Goal: Task Accomplishment & Management: Complete application form

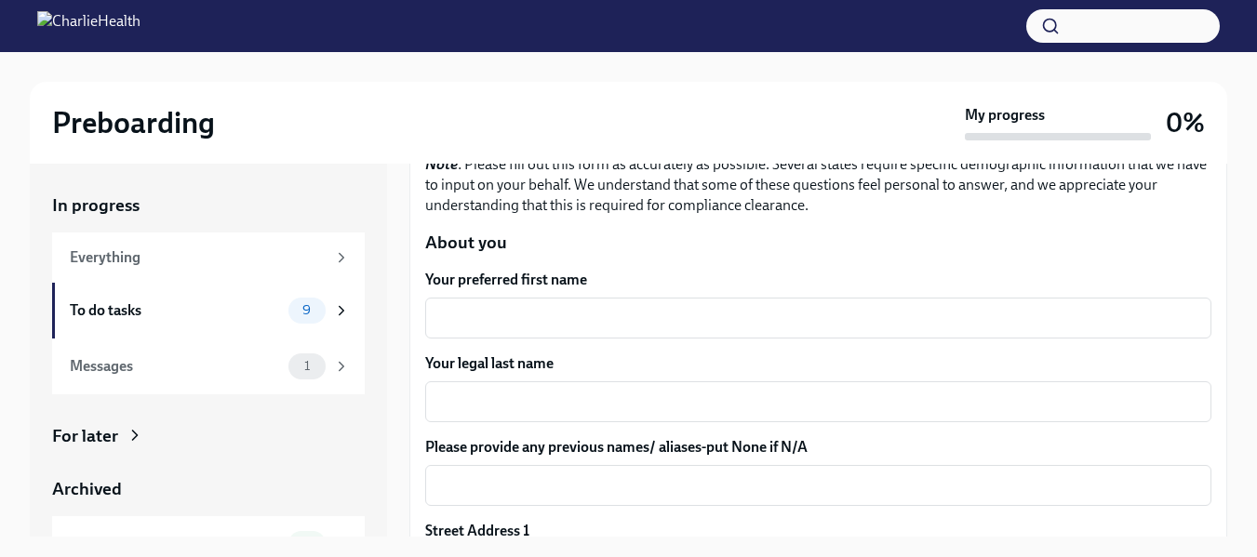
scroll to position [203, 0]
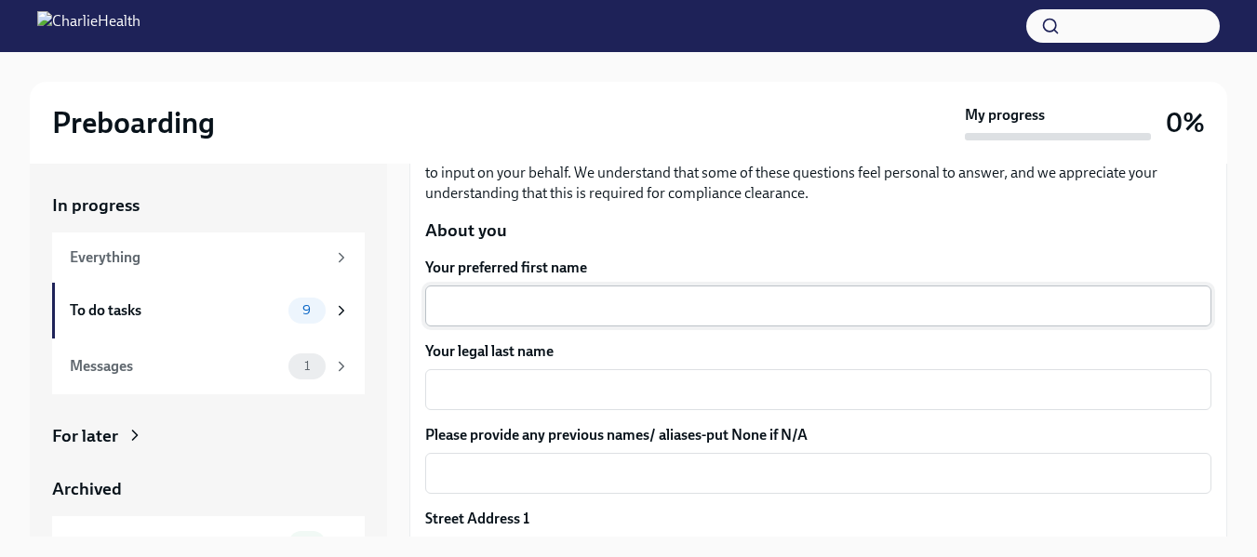
click at [741, 303] on textarea "Your preferred first name" at bounding box center [818, 306] width 764 height 22
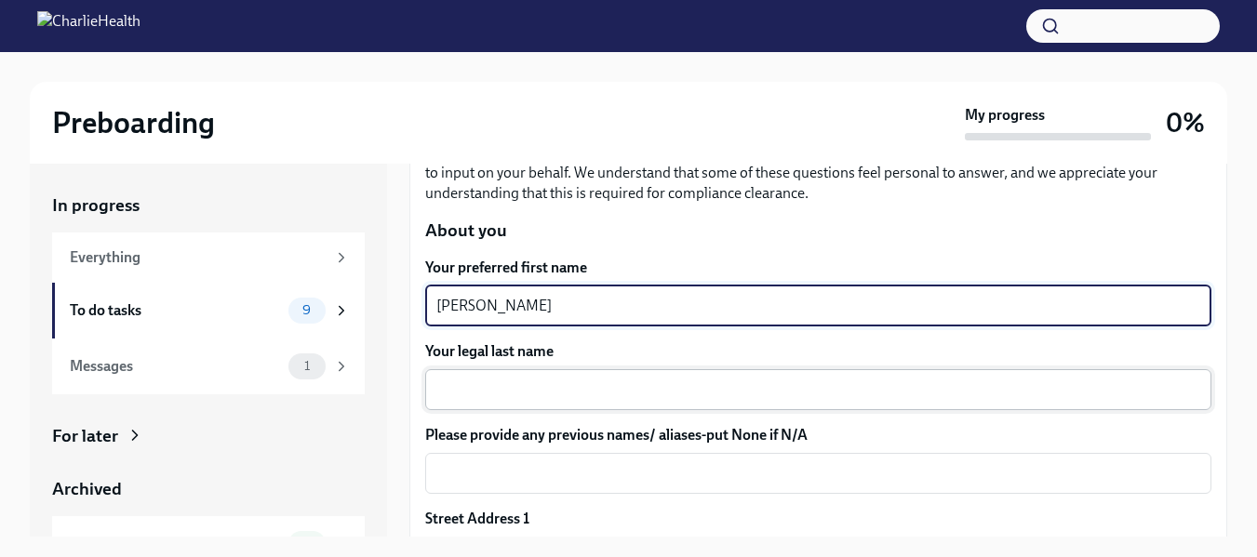
type textarea "[PERSON_NAME]"
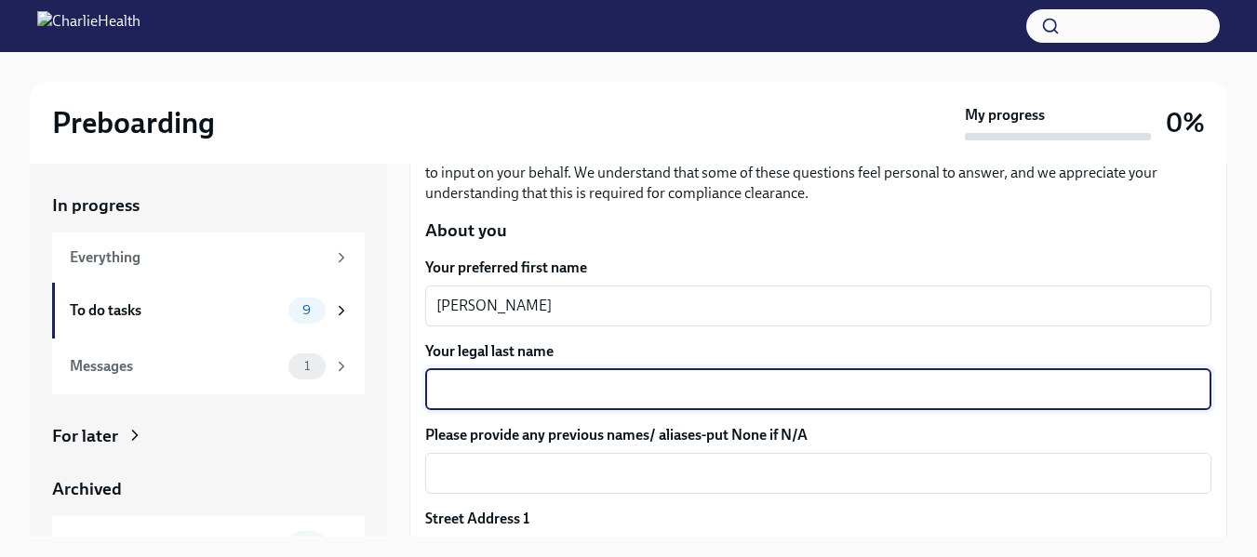
click at [575, 392] on textarea "Your legal last name" at bounding box center [818, 390] width 764 height 22
type textarea "[PERSON_NAME]"
click at [569, 481] on textarea "Please provide any previous names/ aliases-put None if N/A" at bounding box center [818, 473] width 764 height 22
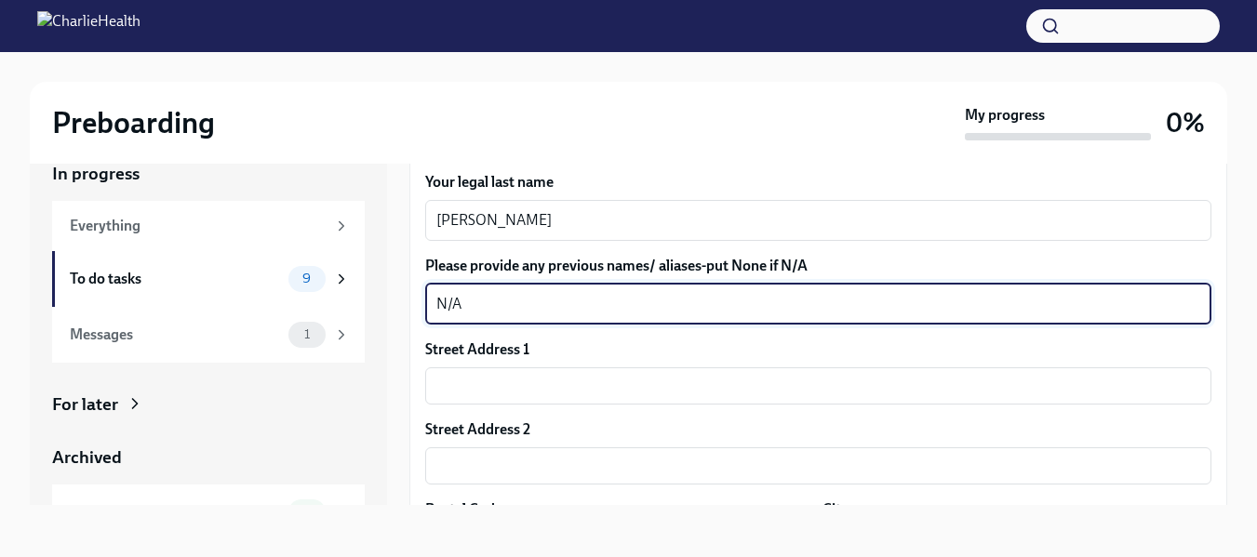
scroll to position [364, 0]
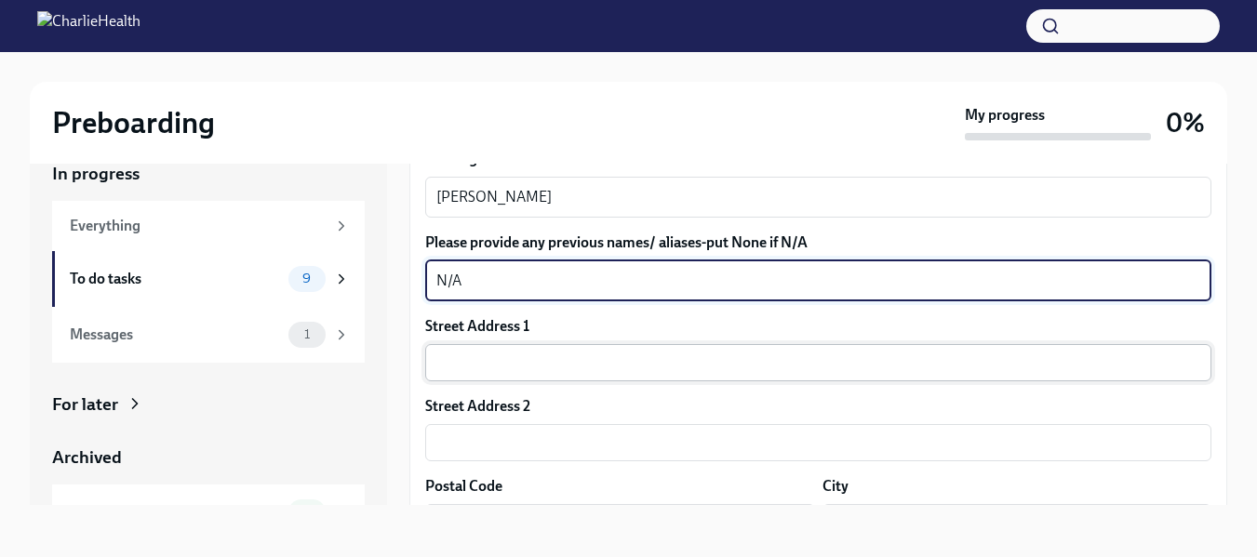
type textarea "N/A"
click at [758, 364] on input "text" at bounding box center [818, 362] width 786 height 37
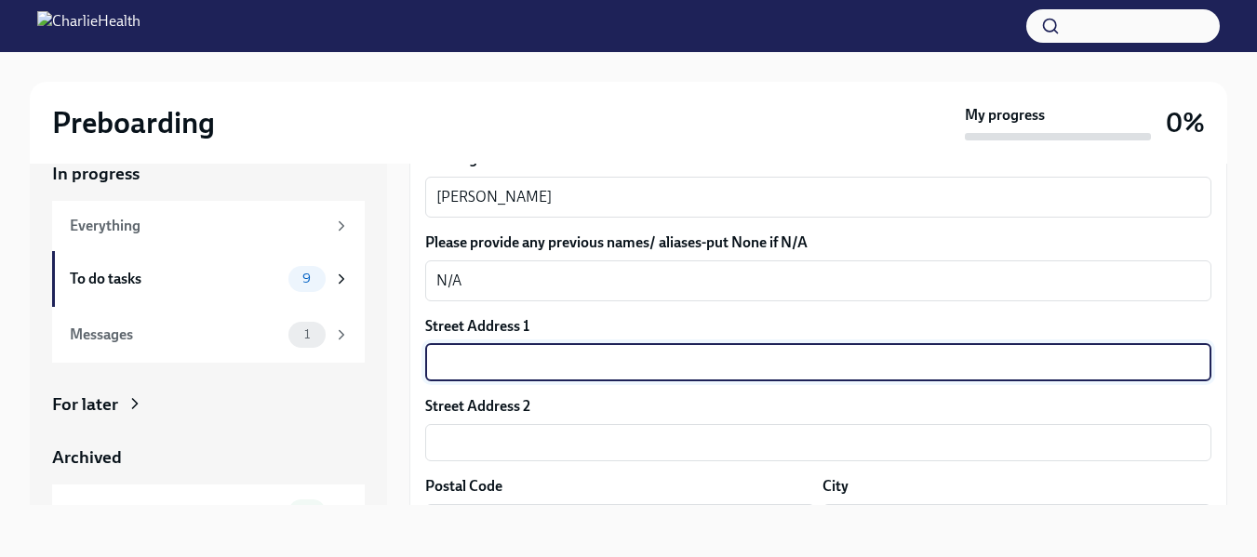
type input "[STREET_ADDRESS]"
type input "30132"
type input "[GEOGRAPHIC_DATA]"
type input "GA"
type input "US"
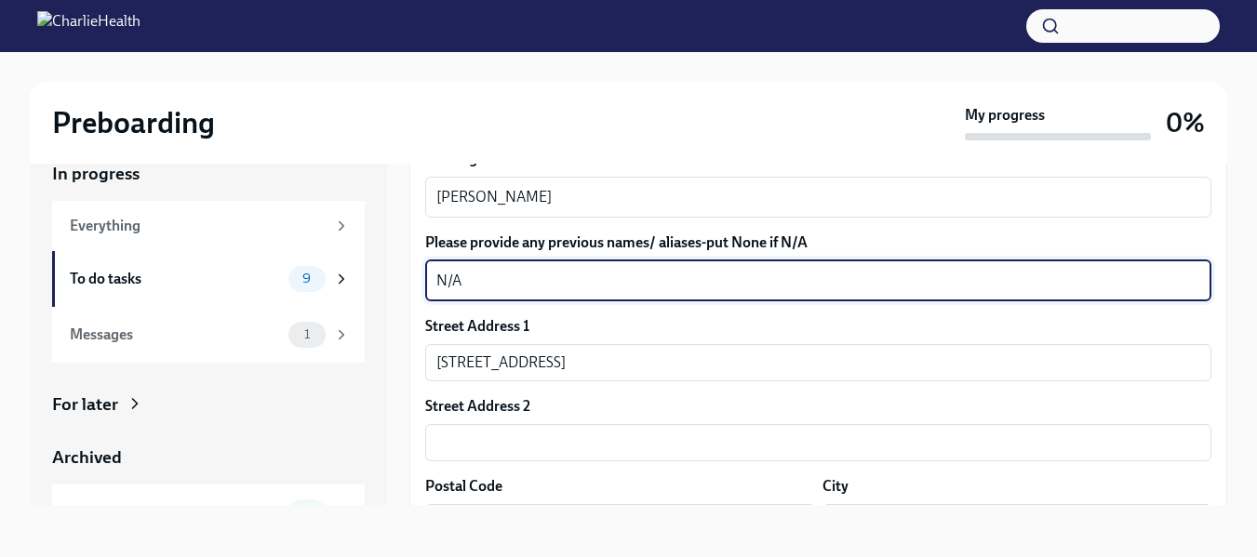
drag, startPoint x: 534, startPoint y: 288, endPoint x: 419, endPoint y: 294, distance: 115.5
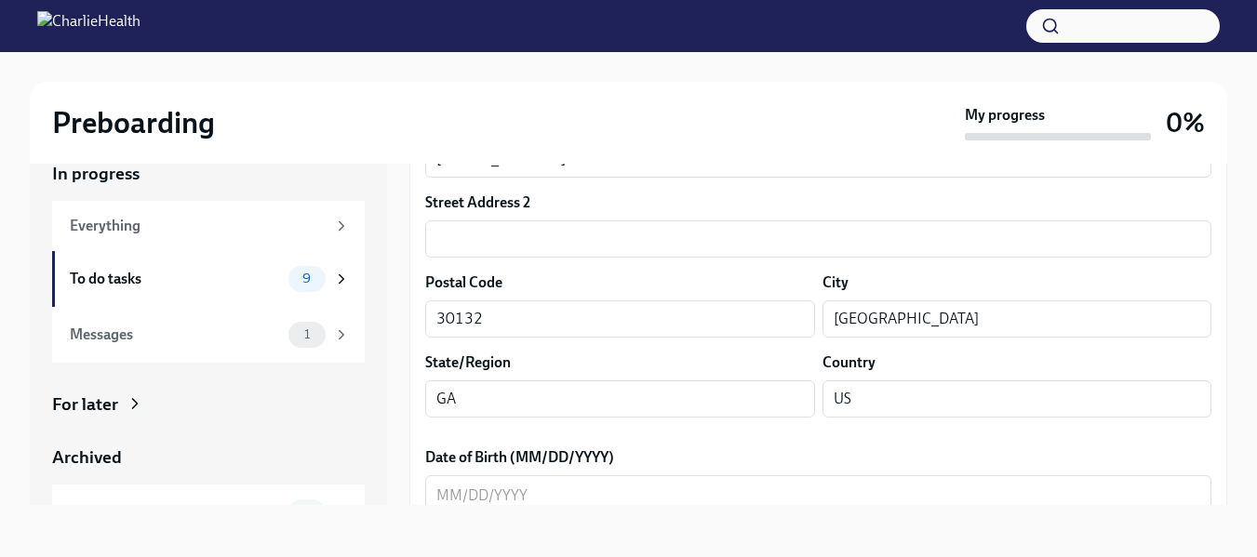
scroll to position [585, 0]
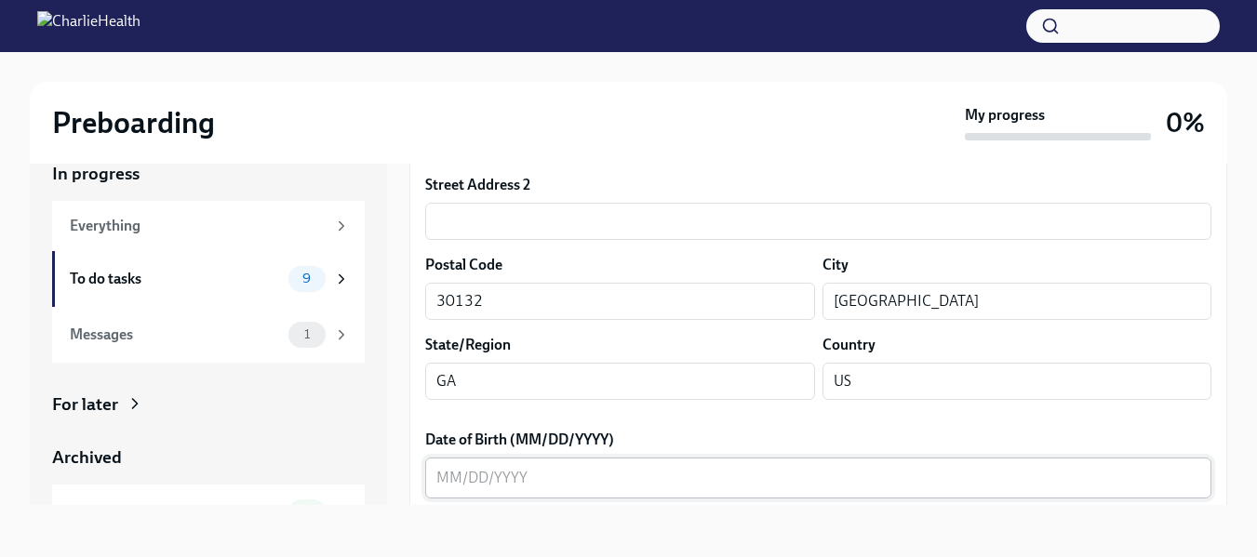
type textarea "[PERSON_NAME]"
click at [452, 488] on textarea "Date of Birth (MM/DD/YYYY)" at bounding box center [818, 478] width 764 height 22
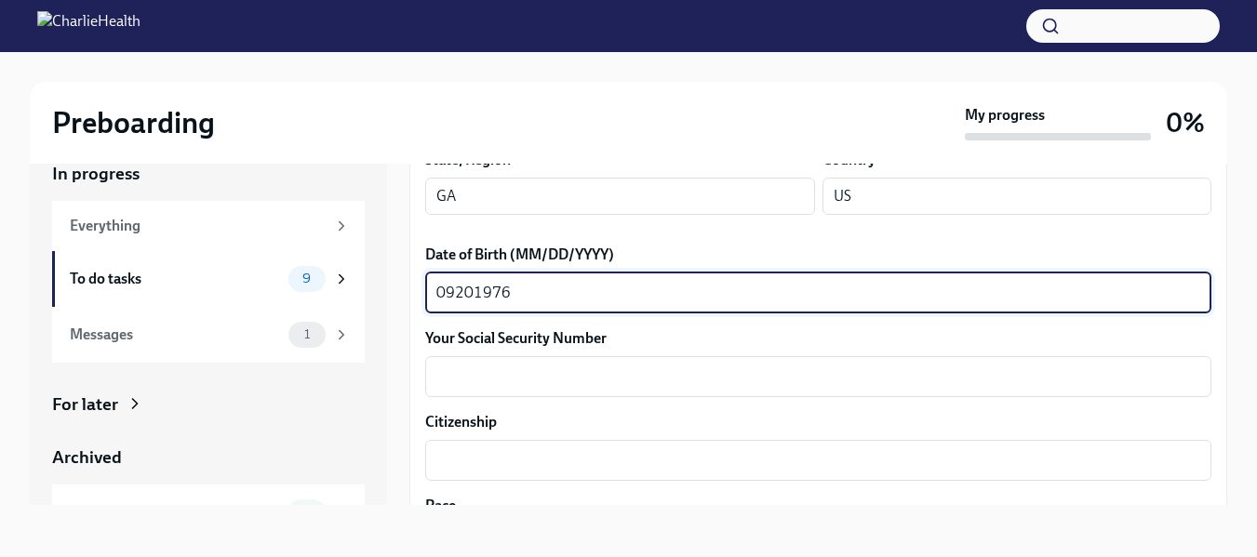
scroll to position [764, 0]
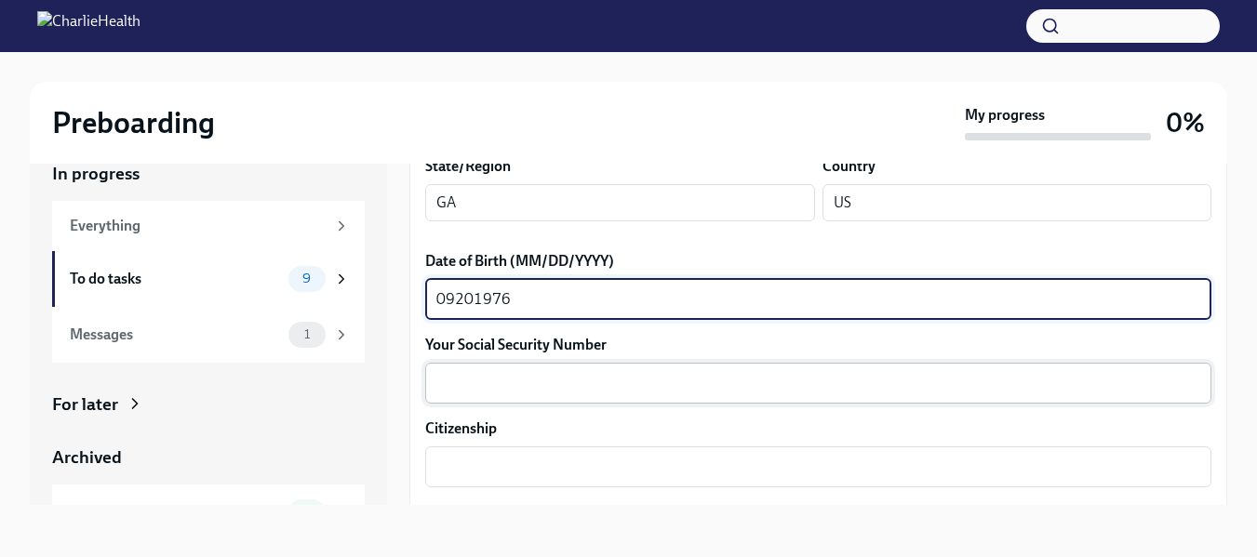
type textarea "09201976"
click at [640, 384] on textarea "Your Social Security Number" at bounding box center [818, 383] width 764 height 22
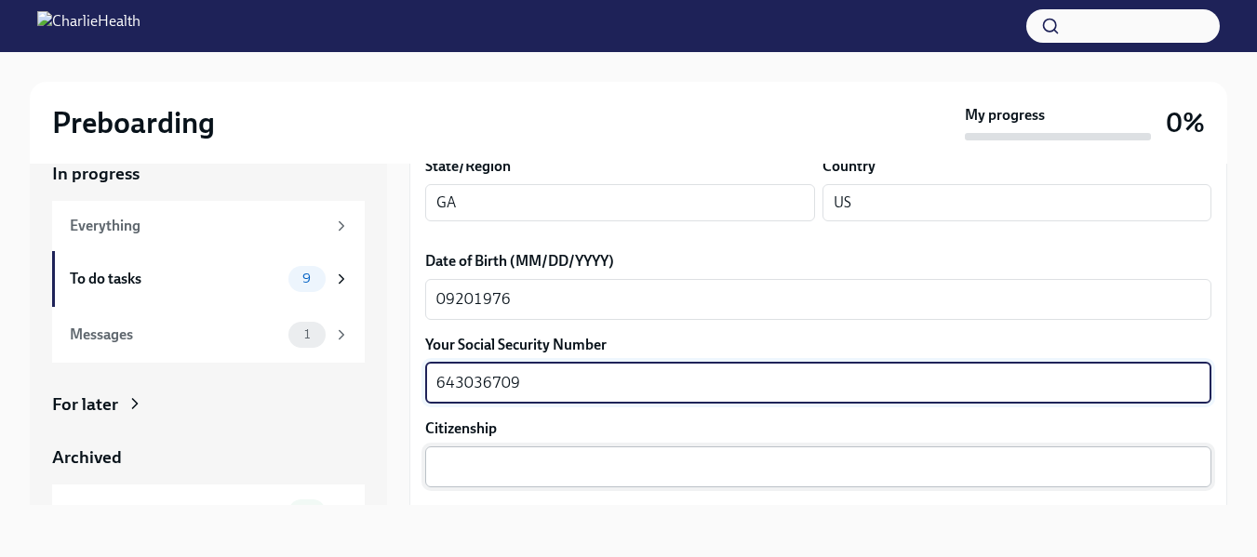
type textarea "643036709"
click at [629, 474] on textarea "Citizenship" at bounding box center [818, 467] width 764 height 22
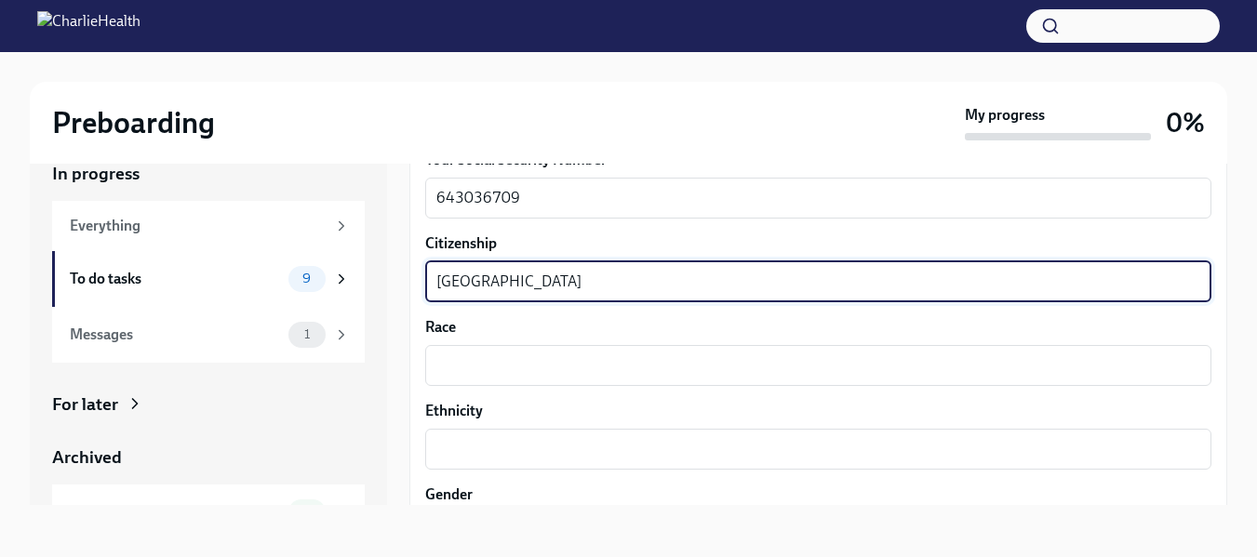
scroll to position [956, 0]
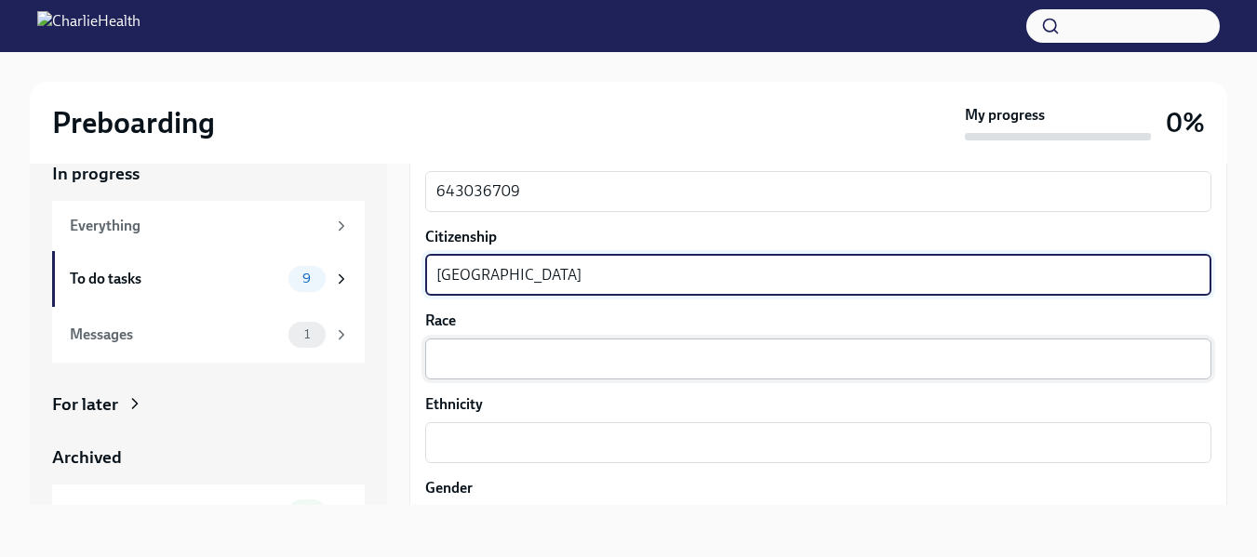
type textarea "[GEOGRAPHIC_DATA]"
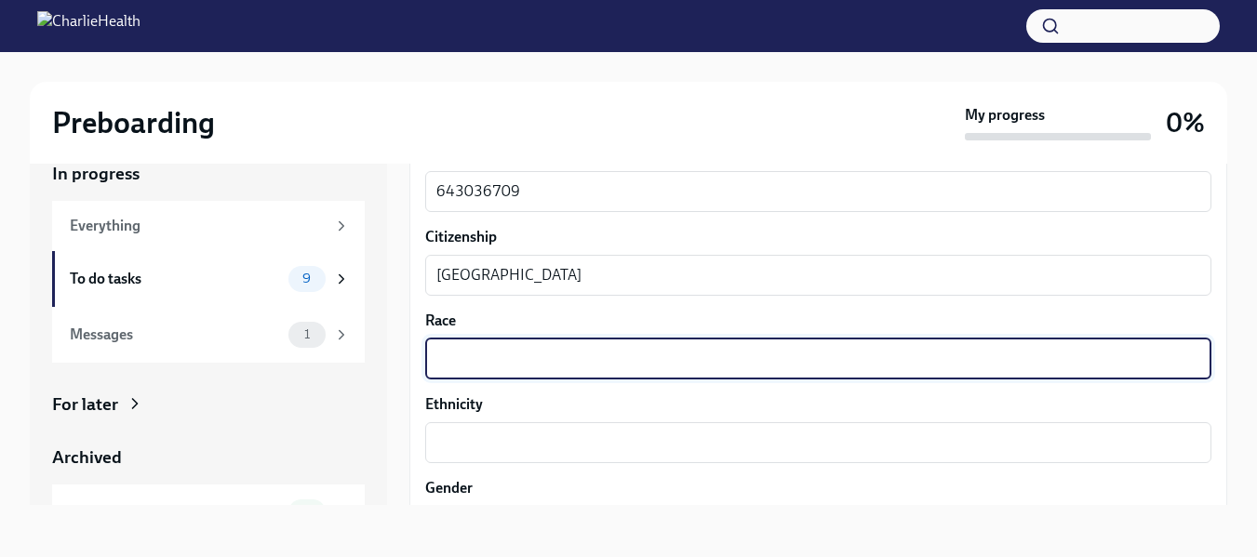
click at [783, 362] on textarea "Race" at bounding box center [818, 359] width 764 height 22
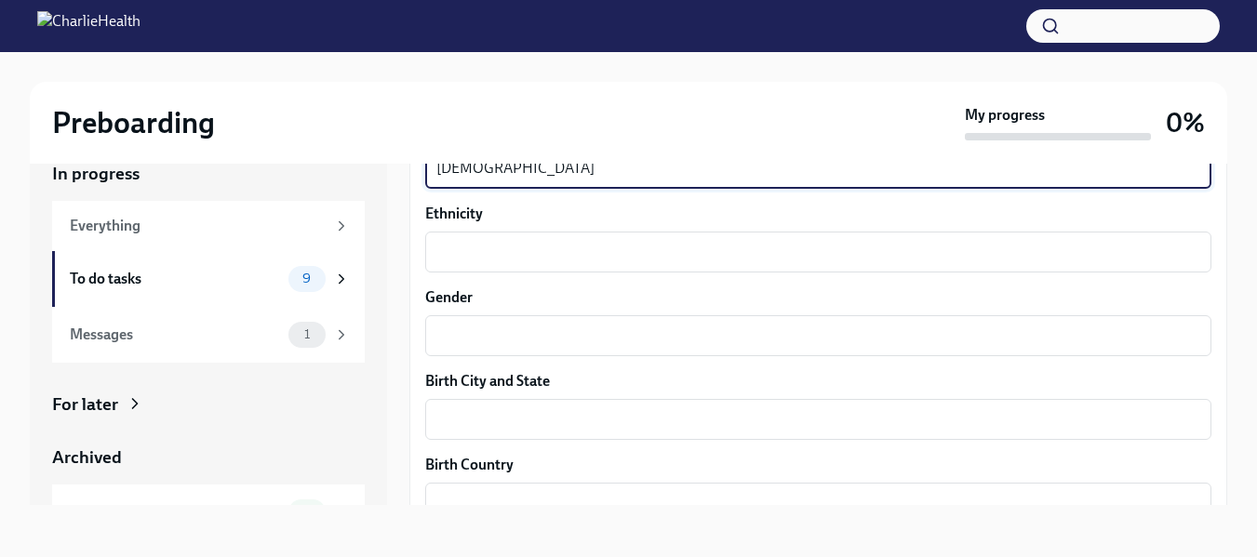
scroll to position [1158, 0]
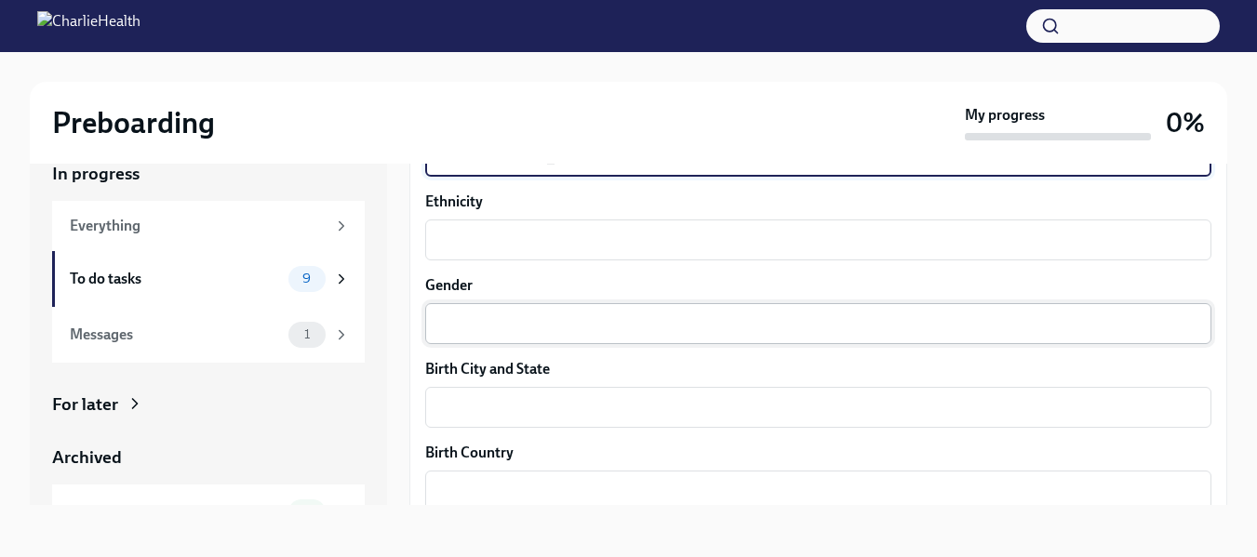
type textarea "[DEMOGRAPHIC_DATA]"
click at [542, 315] on textarea "Gender" at bounding box center [818, 324] width 764 height 22
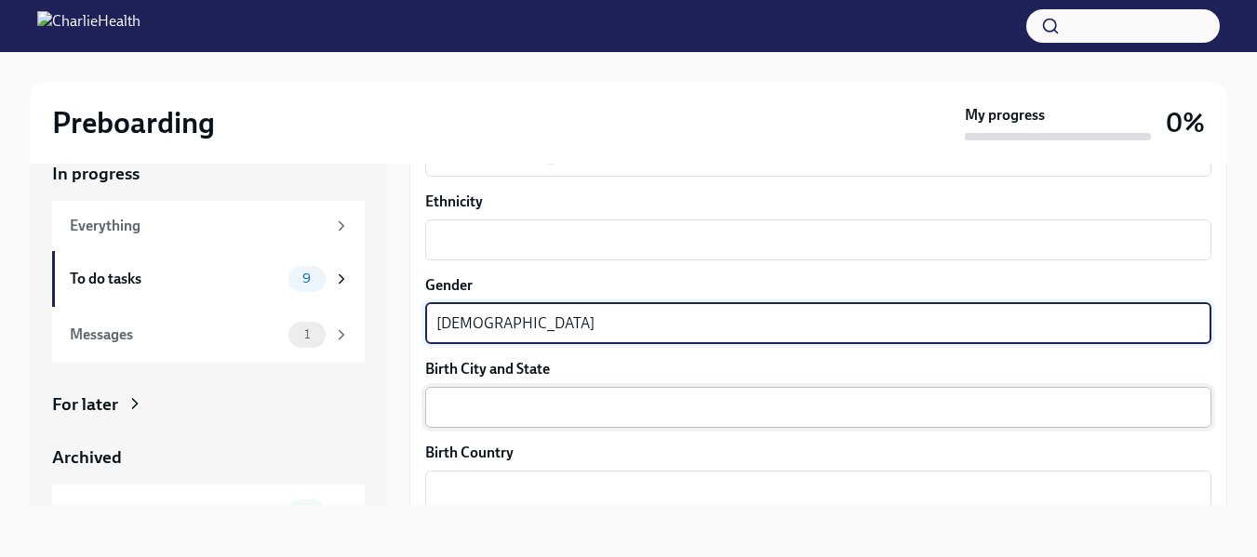
type textarea "[DEMOGRAPHIC_DATA]"
click at [493, 416] on textarea "Birth City and State" at bounding box center [818, 407] width 764 height 22
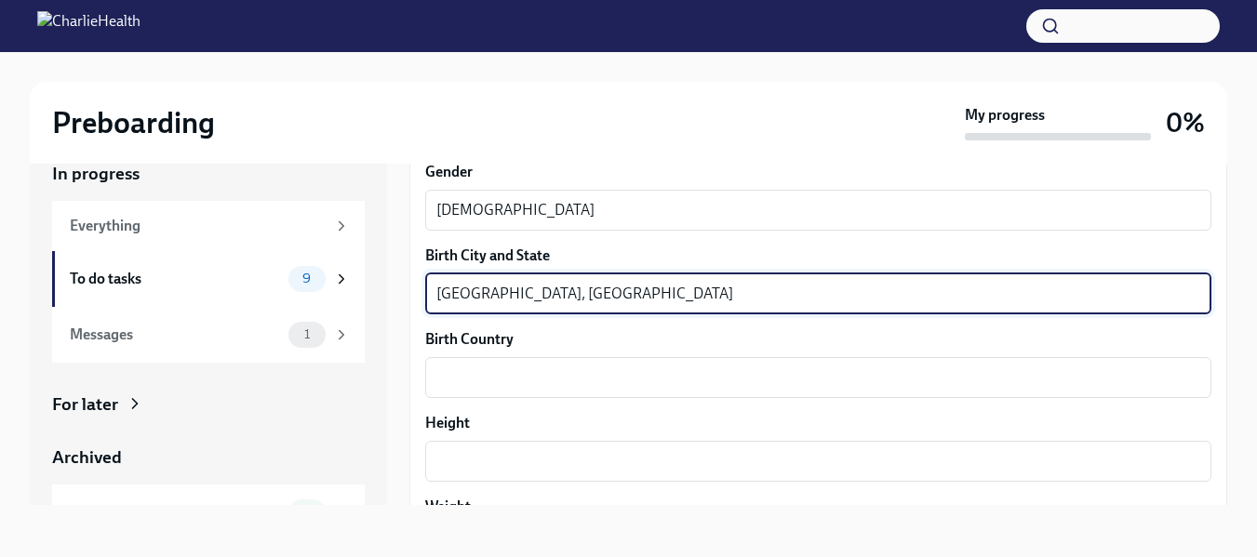
scroll to position [1278, 0]
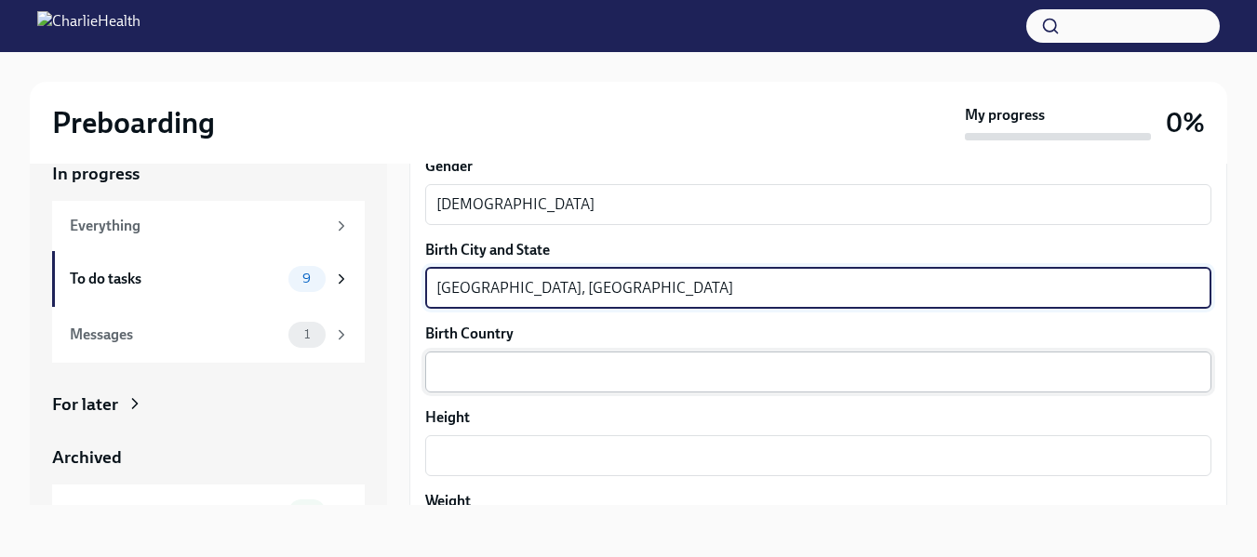
type textarea "[GEOGRAPHIC_DATA], [GEOGRAPHIC_DATA]"
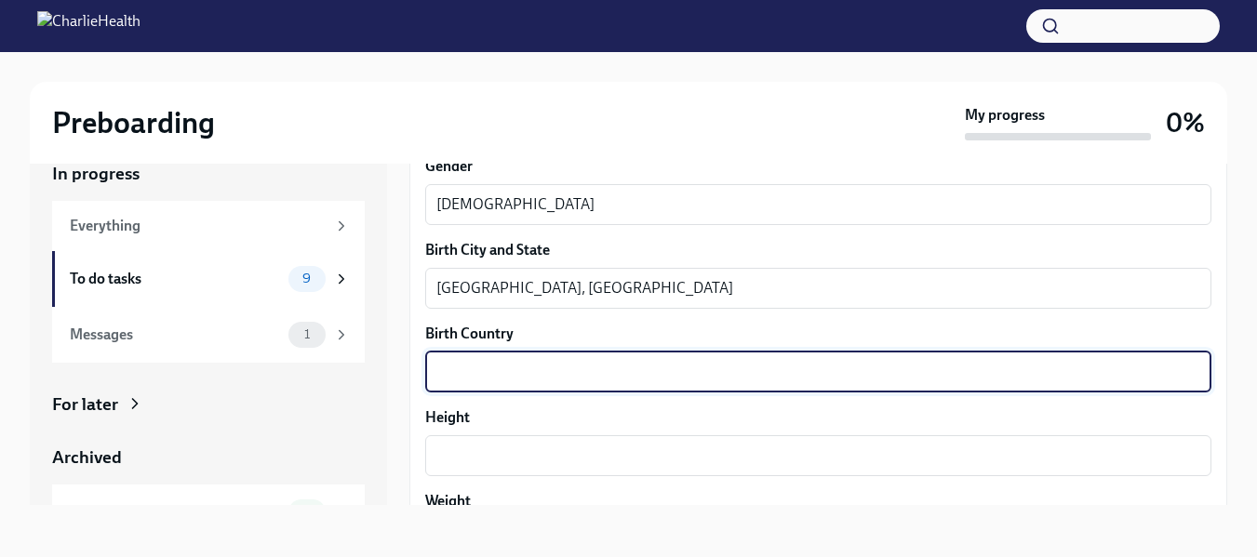
click at [705, 375] on textarea "Birth Country" at bounding box center [818, 372] width 764 height 22
type textarea "[GEOGRAPHIC_DATA]"
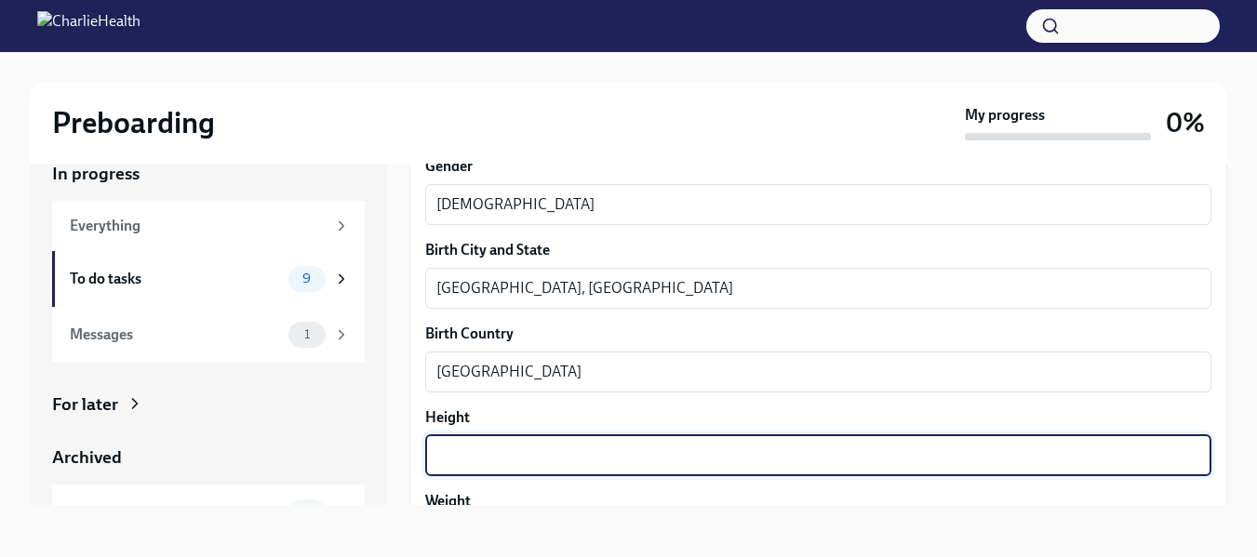
click at [618, 450] on textarea "Height" at bounding box center [818, 456] width 764 height 22
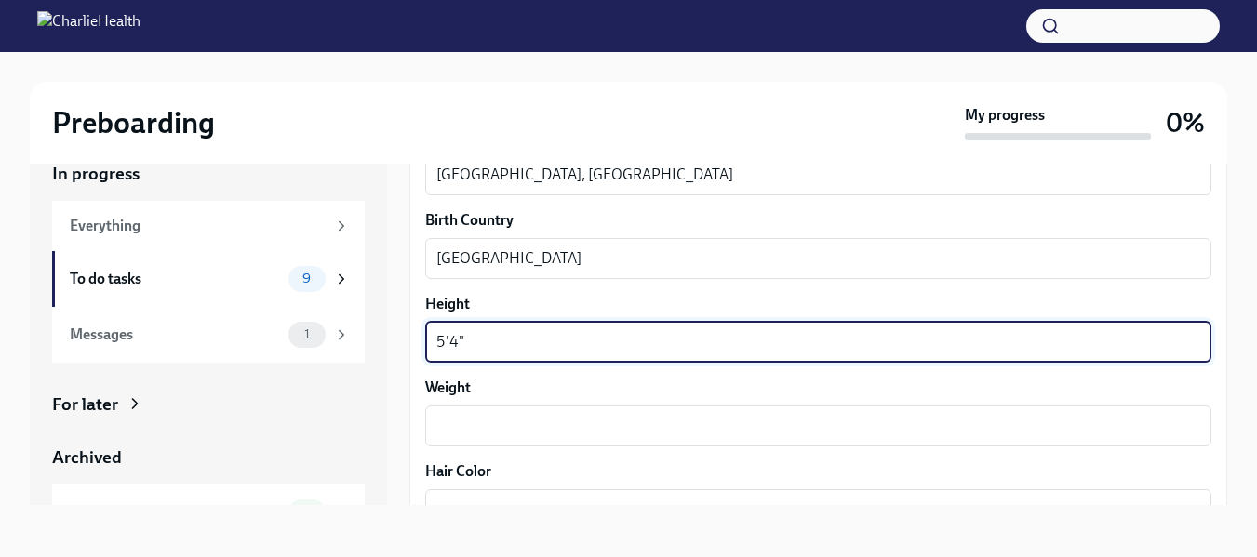
scroll to position [1403, 0]
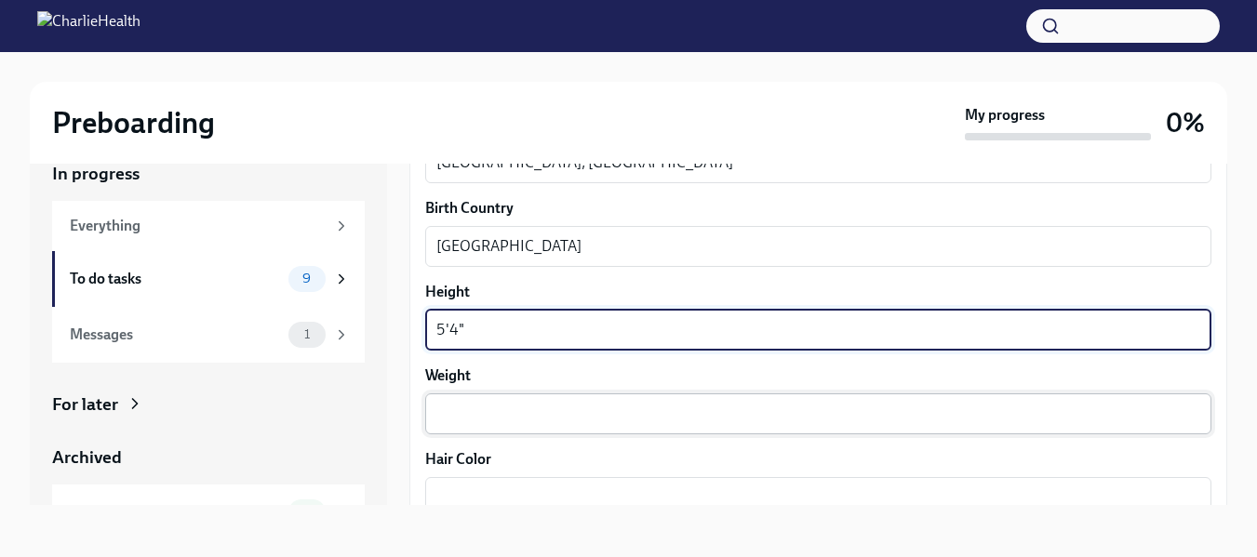
type textarea "5'4""
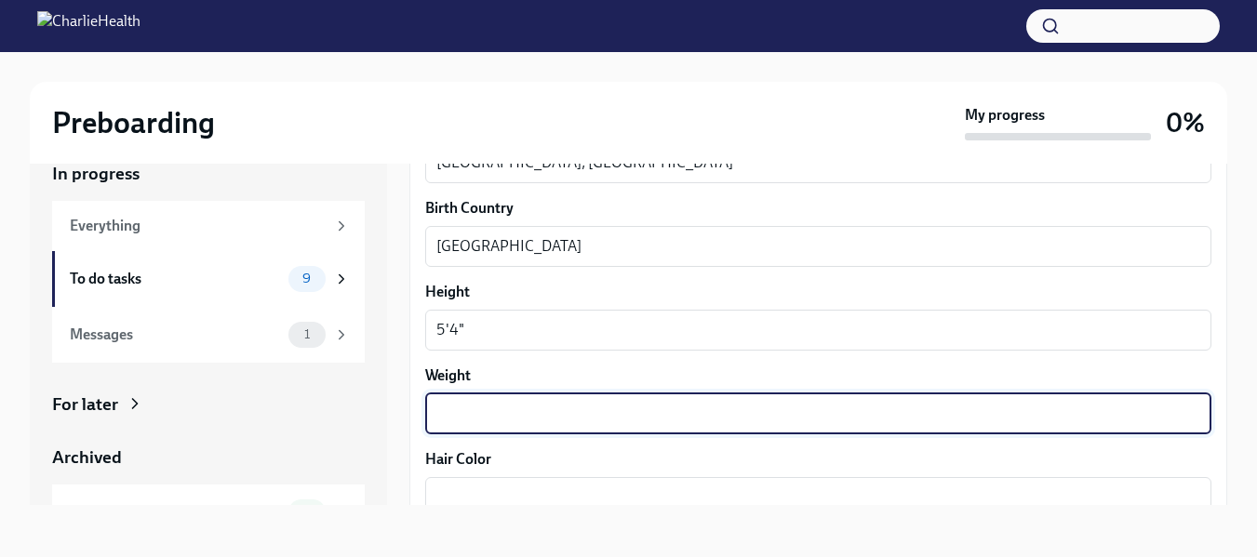
click at [786, 419] on textarea "Weight" at bounding box center [818, 414] width 764 height 22
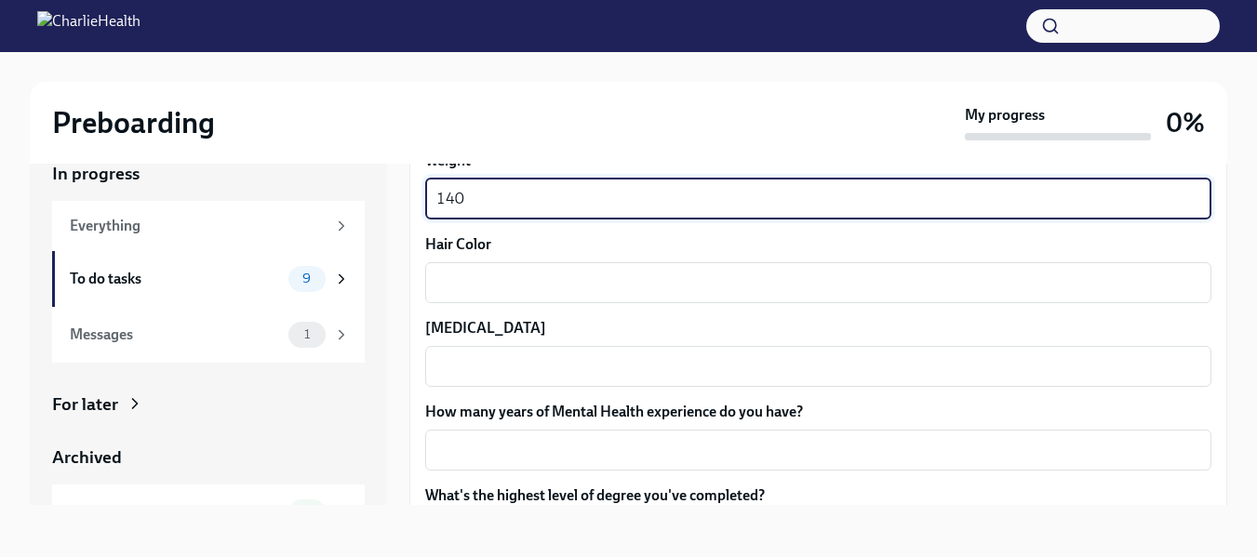
scroll to position [1630, 0]
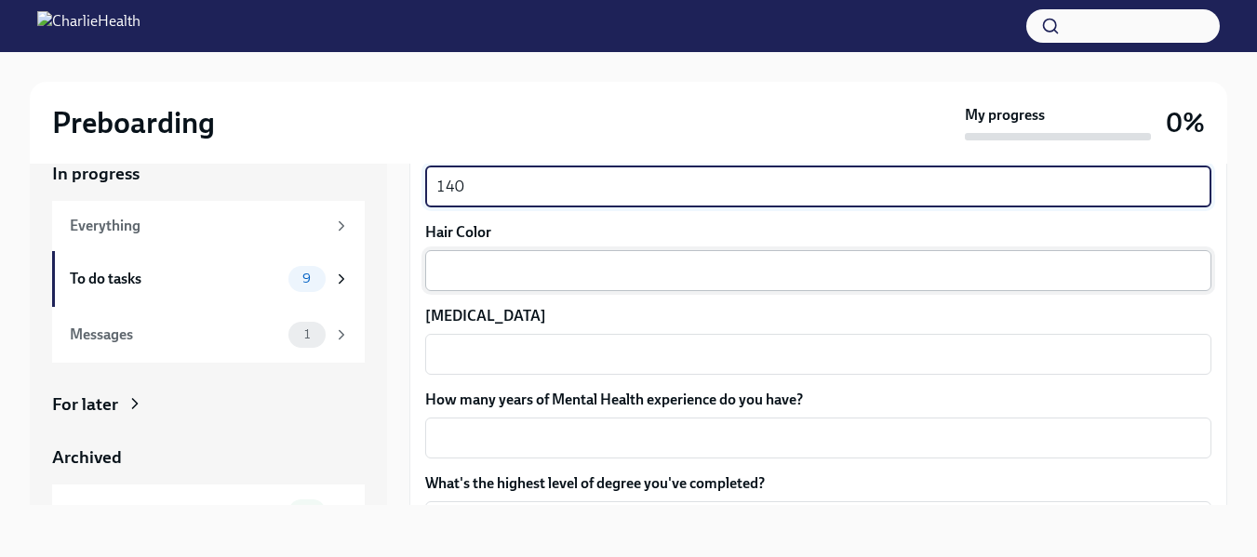
type textarea "140"
click at [706, 278] on textarea "Hair Color" at bounding box center [818, 271] width 764 height 22
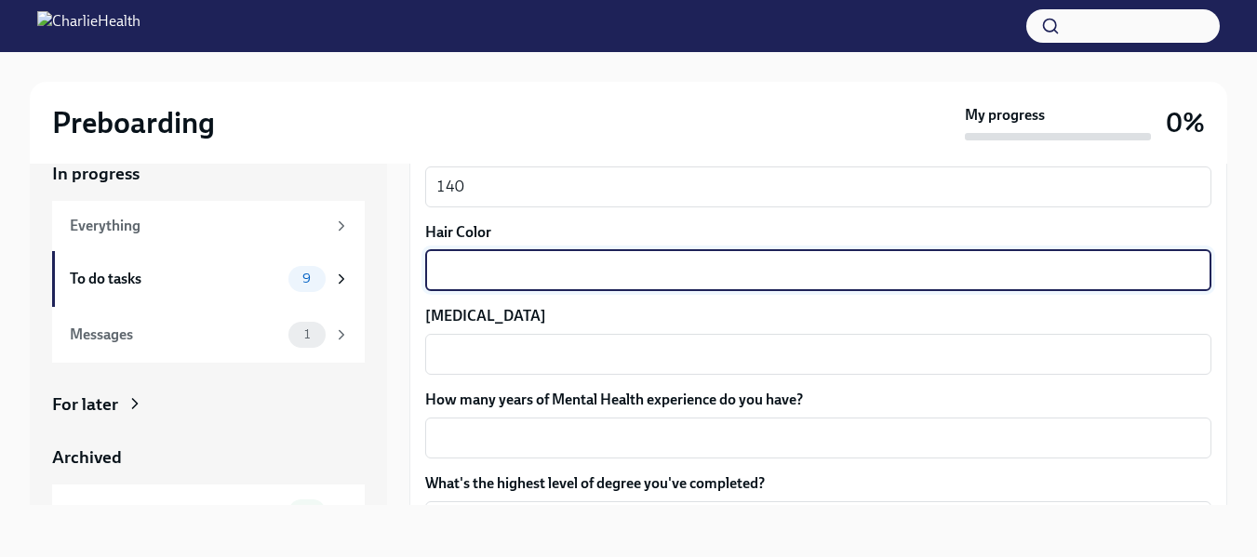
click at [706, 278] on textarea "Hair Color" at bounding box center [818, 271] width 764 height 22
type textarea "Brown"
click at [624, 353] on textarea "[MEDICAL_DATA]" at bounding box center [818, 354] width 764 height 22
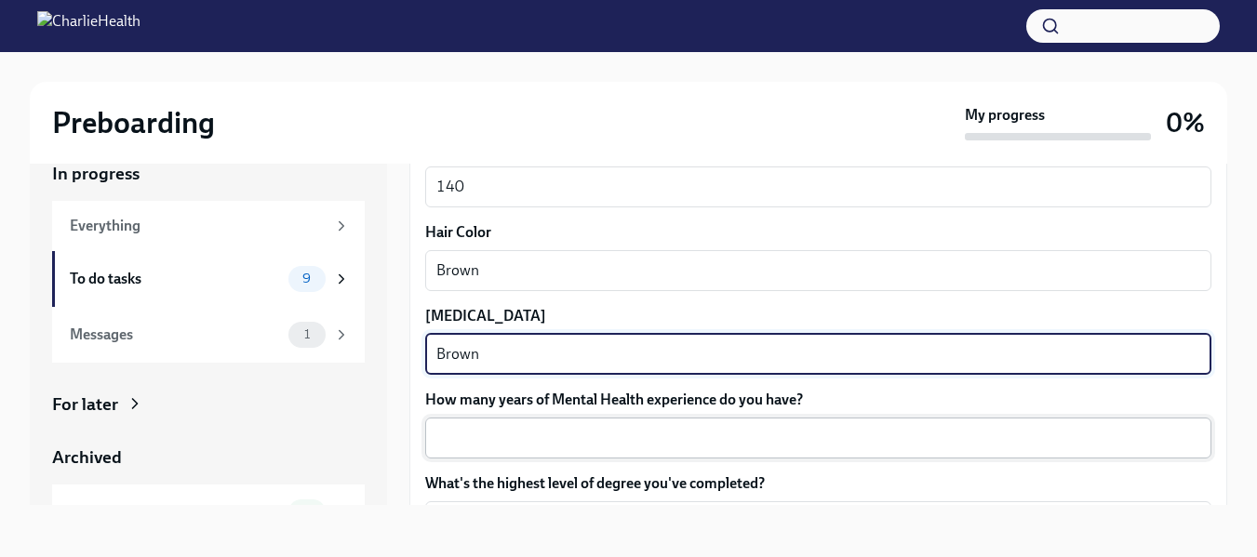
type textarea "Brown"
click at [582, 431] on textarea "How many years of Mental Health experience do you have?" at bounding box center [818, 438] width 764 height 22
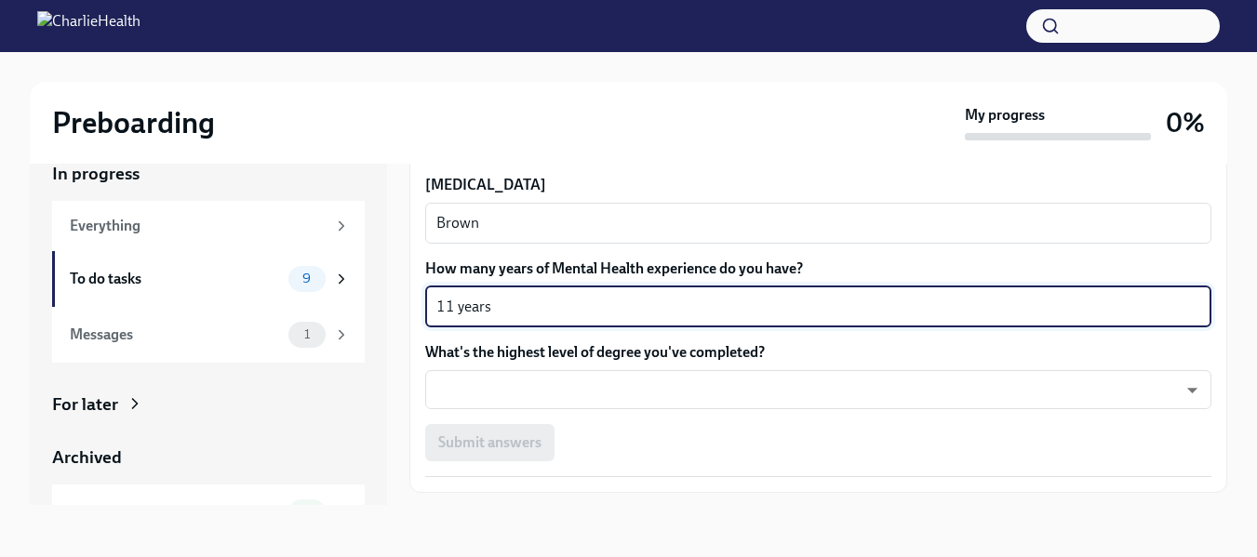
scroll to position [1773, 0]
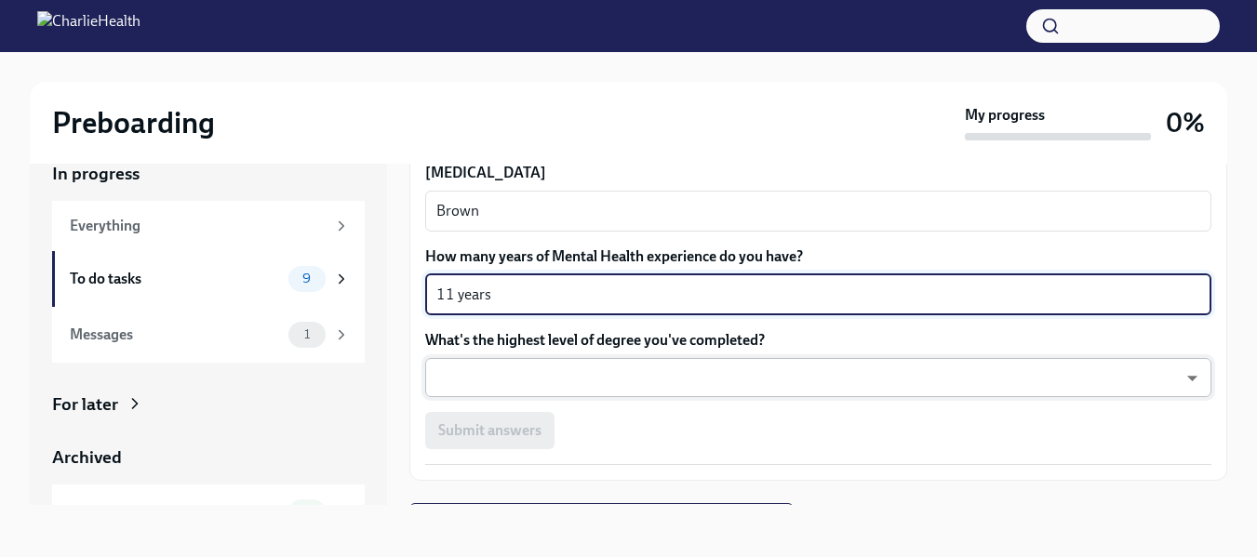
type textarea "11 years"
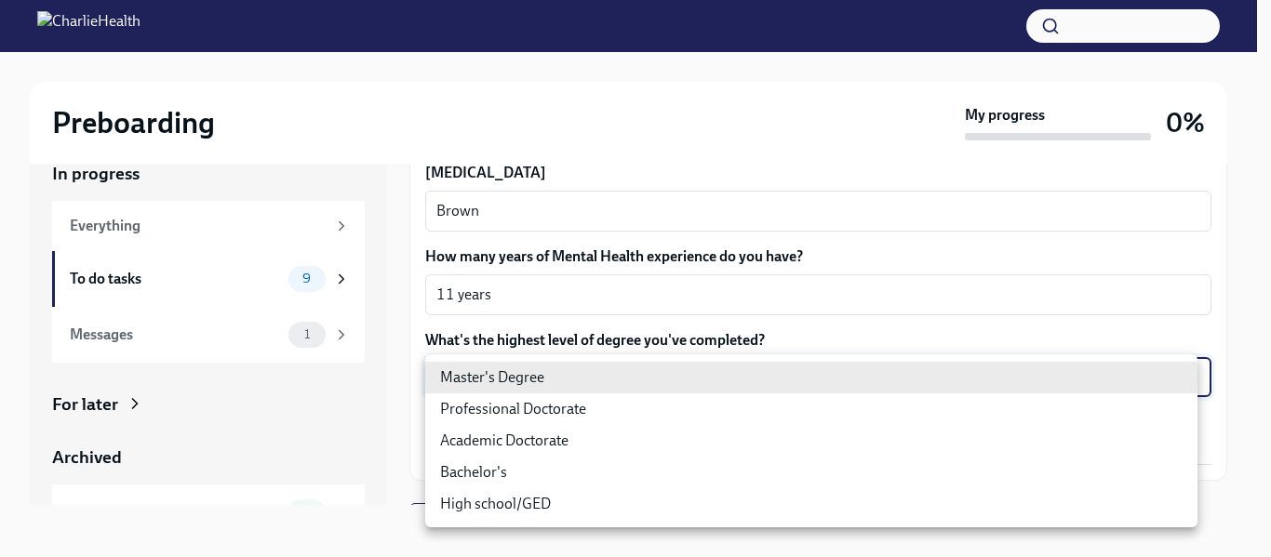
click at [779, 370] on body "Preboarding My progress 0% In progress Everything To do tasks 9 Messages 1 For …" at bounding box center [635, 262] width 1271 height 589
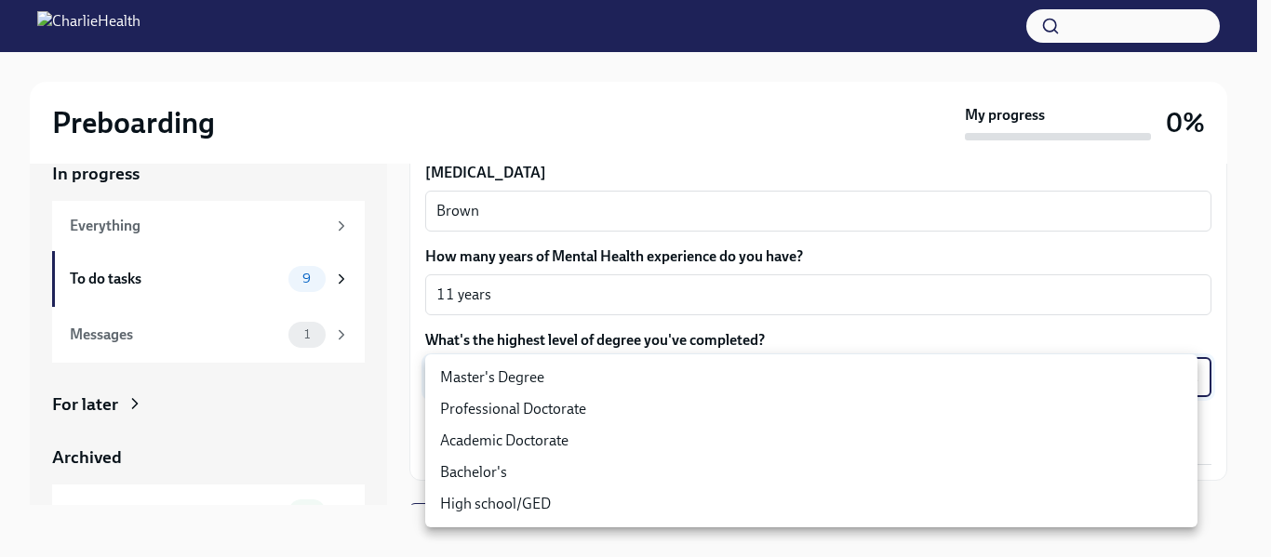
click at [528, 369] on li "Master's Degree" at bounding box center [811, 378] width 772 height 32
type input "2vBr-ghkD"
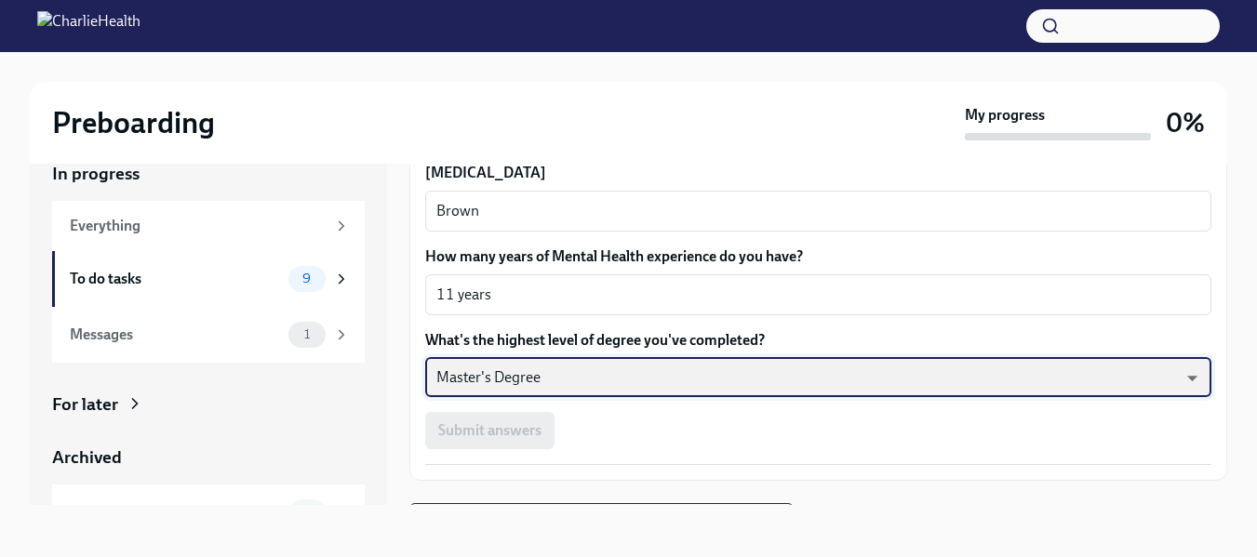
scroll to position [1809, 0]
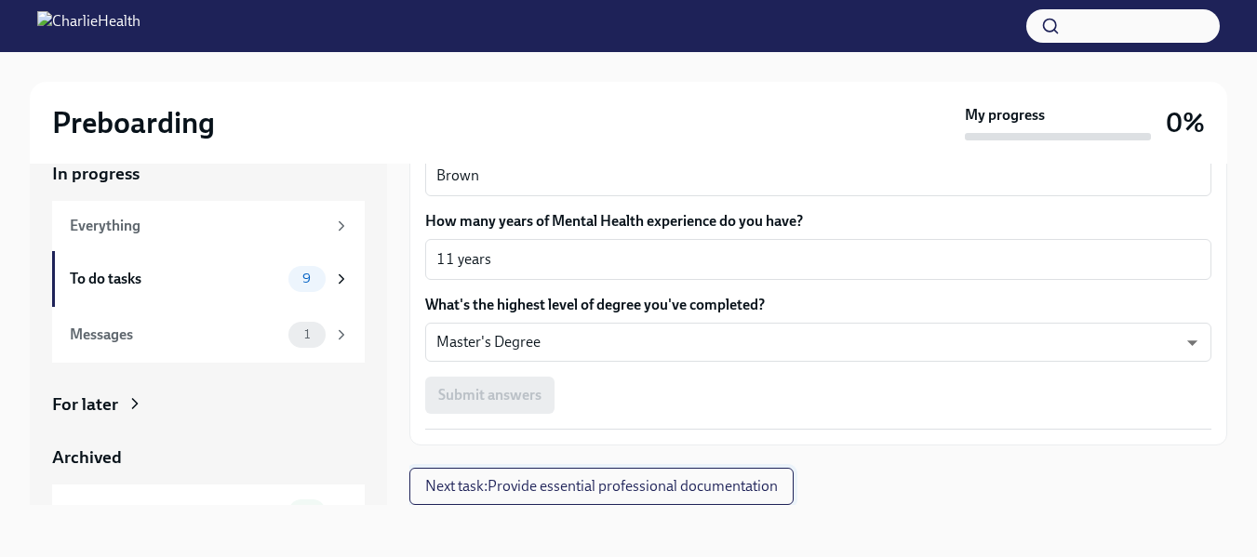
click at [518, 492] on span "Next task : Provide essential professional documentation" at bounding box center [601, 486] width 353 height 19
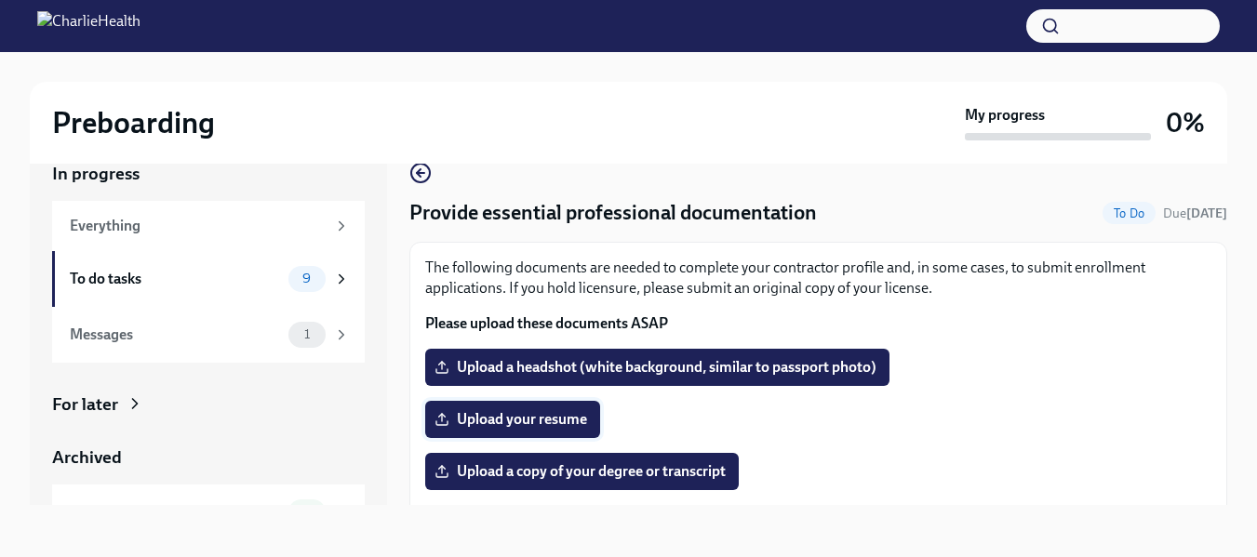
click at [502, 413] on span "Upload your resume" at bounding box center [512, 419] width 149 height 19
click at [0, 0] on input "Upload your resume" at bounding box center [0, 0] width 0 height 0
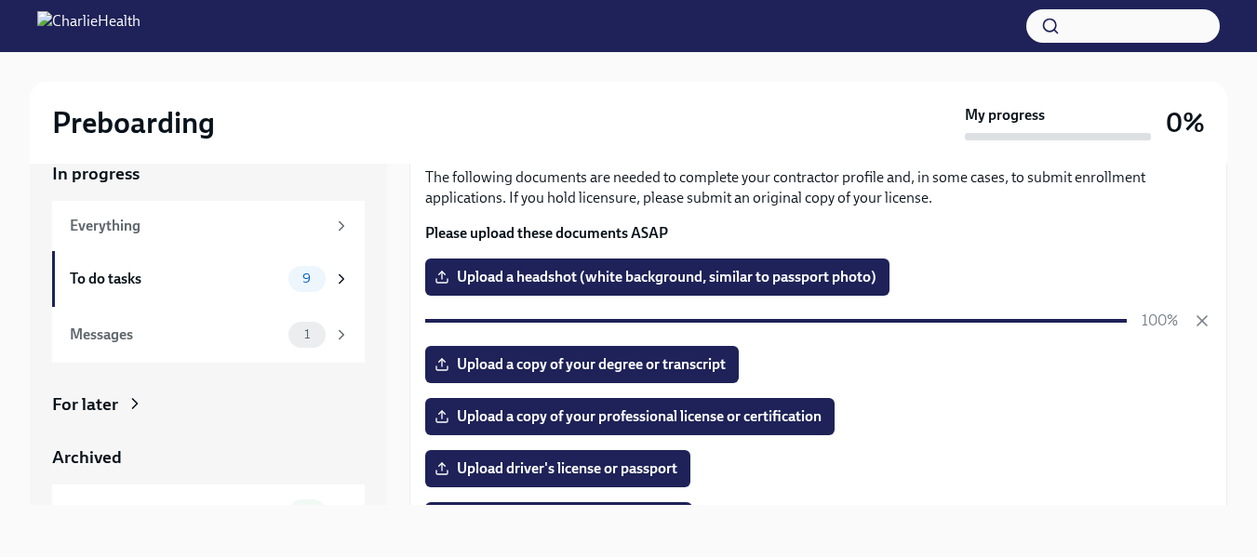
scroll to position [95, 0]
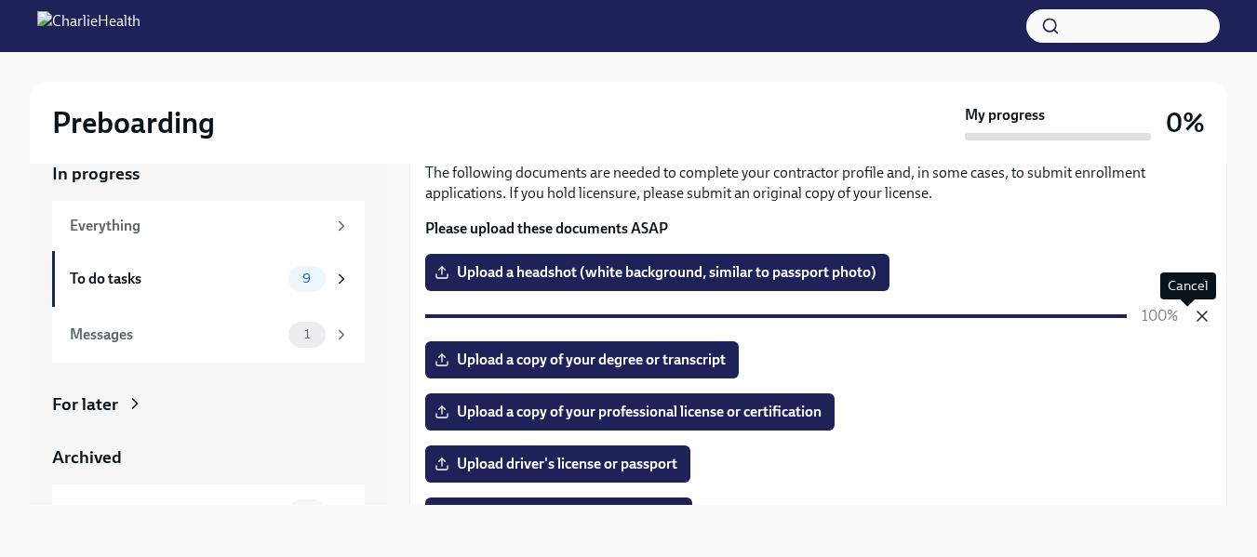
click at [1193, 315] on icon "button" at bounding box center [1202, 316] width 19 height 19
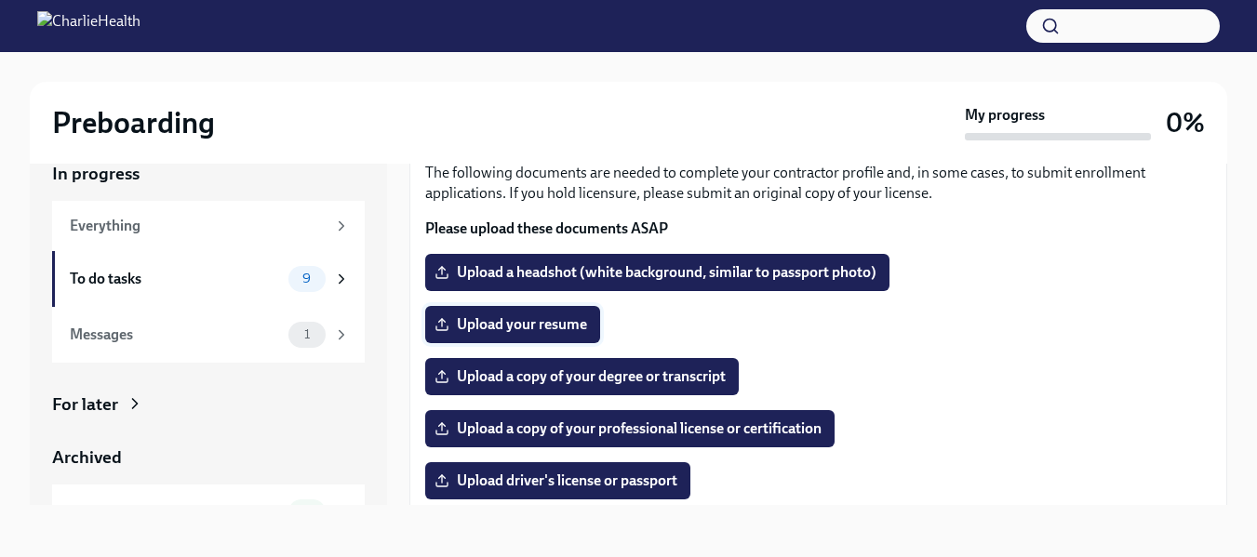
click at [539, 324] on span "Upload your resume" at bounding box center [512, 324] width 149 height 19
click at [0, 0] on input "Upload your resume" at bounding box center [0, 0] width 0 height 0
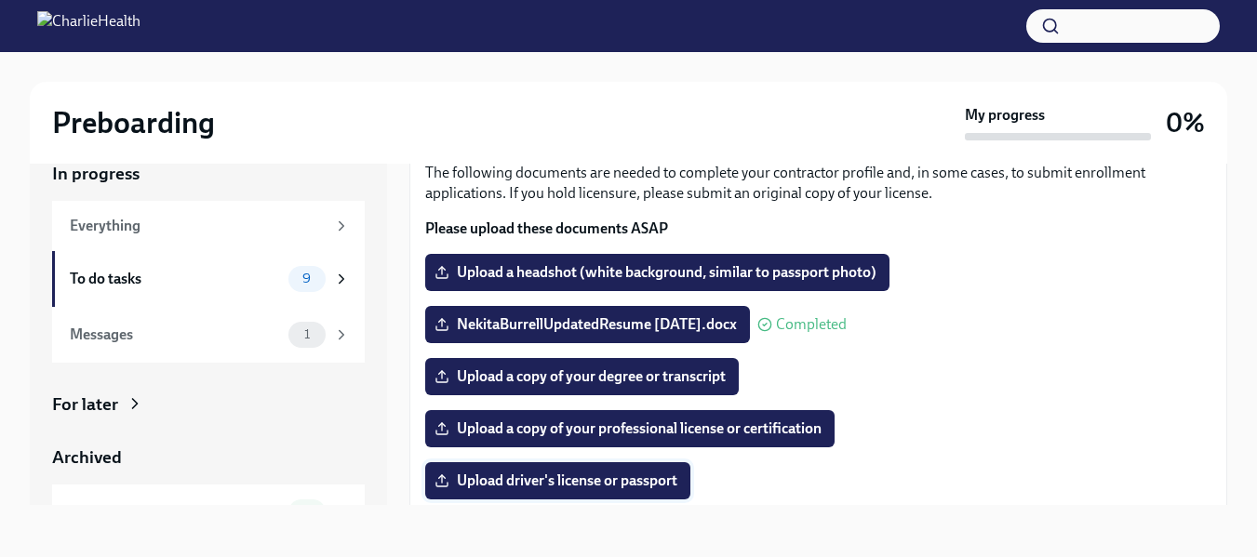
click at [600, 476] on span "Upload driver's license or passport" at bounding box center [557, 481] width 239 height 19
click at [0, 0] on input "Upload driver's license or passport" at bounding box center [0, 0] width 0 height 0
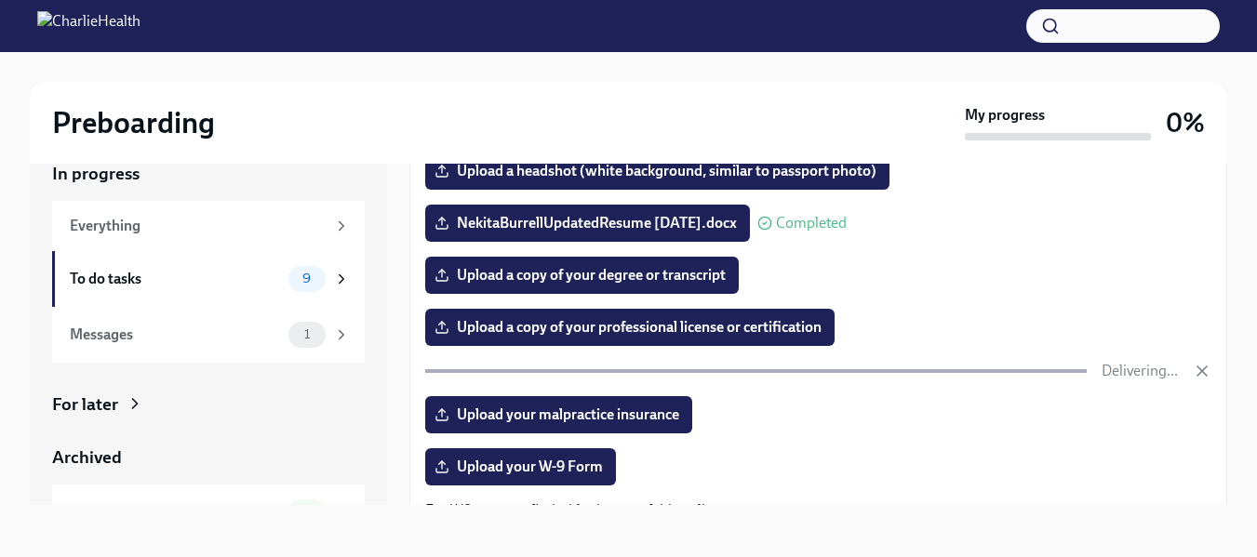
scroll to position [198, 0]
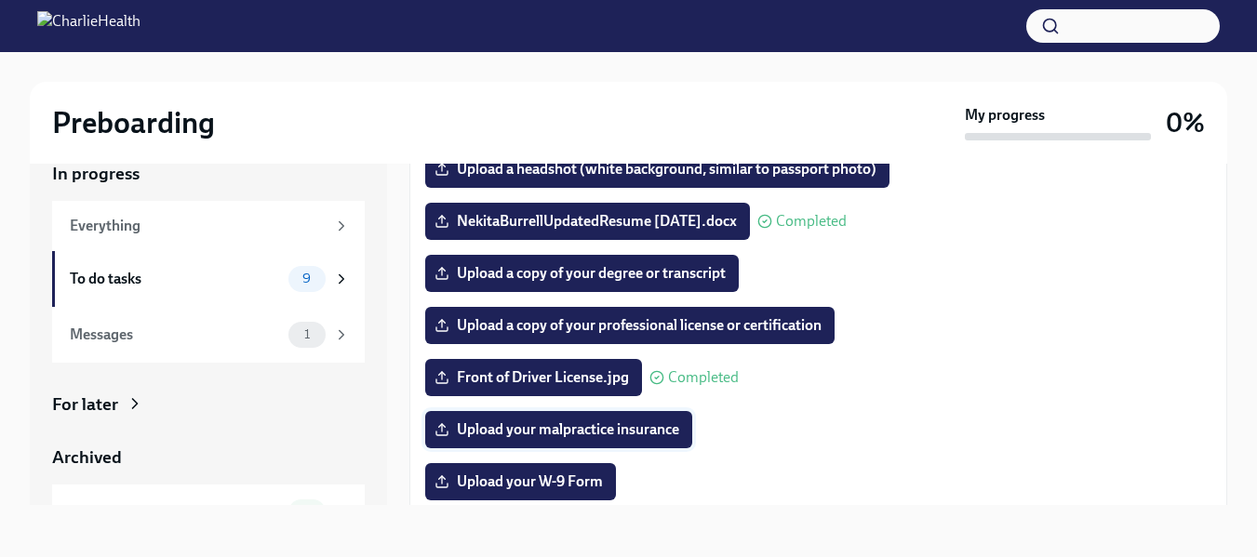
click at [653, 432] on span "Upload your malpractice insurance" at bounding box center [558, 430] width 241 height 19
click at [0, 0] on input "Upload your malpractice insurance" at bounding box center [0, 0] width 0 height 0
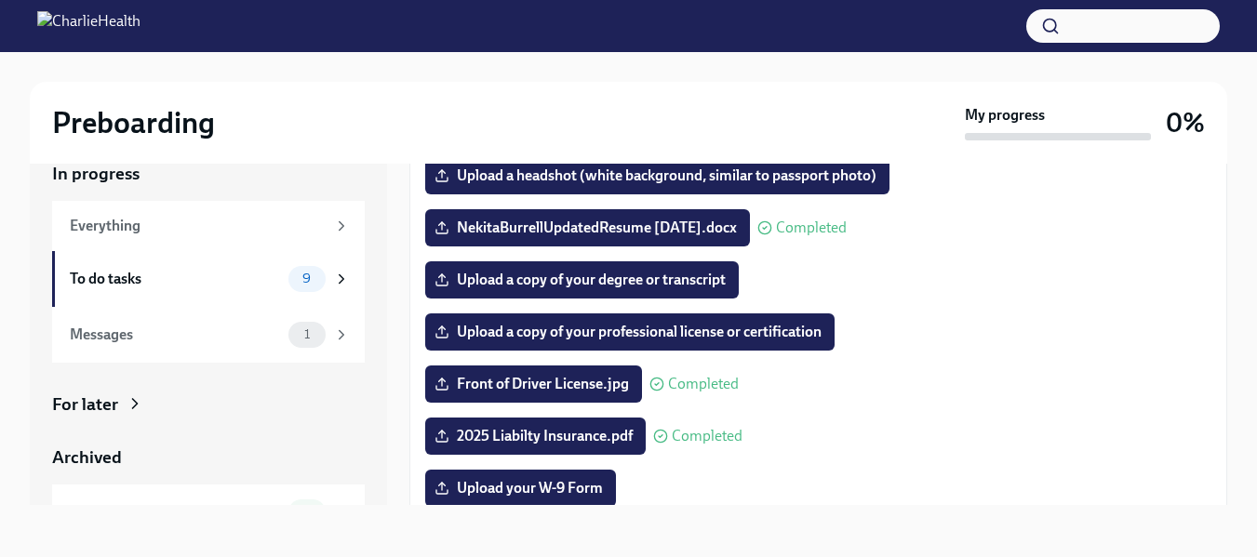
scroll to position [194, 0]
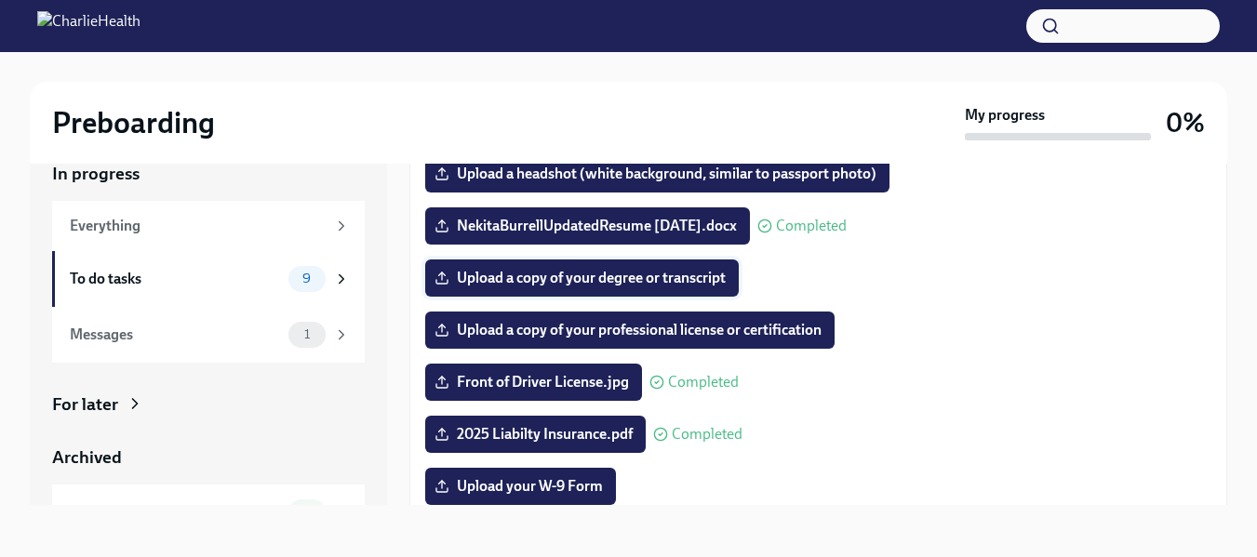
click at [635, 281] on span "Upload a copy of your degree or transcript" at bounding box center [582, 278] width 288 height 19
click at [0, 0] on input "Upload a copy of your degree or transcript" at bounding box center [0, 0] width 0 height 0
